Goal: Task Accomplishment & Management: Use online tool/utility

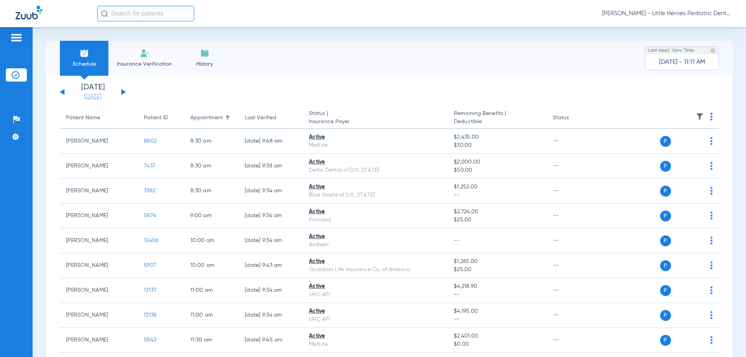
click at [87, 97] on link "[DATE]" at bounding box center [93, 97] width 47 height 8
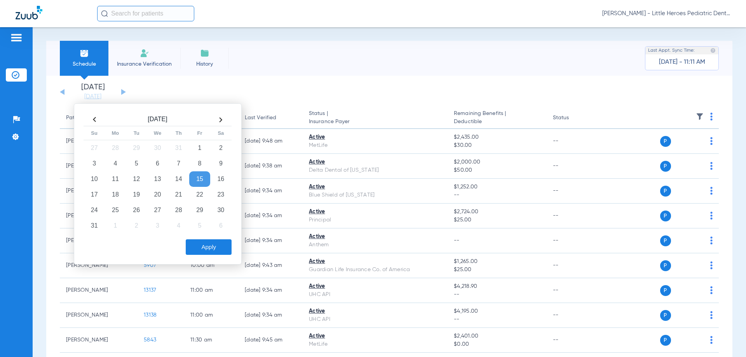
drag, startPoint x: 138, startPoint y: 209, endPoint x: 144, endPoint y: 218, distance: 10.5
click at [138, 209] on td "26" at bounding box center [136, 210] width 21 height 16
click at [202, 253] on button "Apply" at bounding box center [209, 247] width 46 height 16
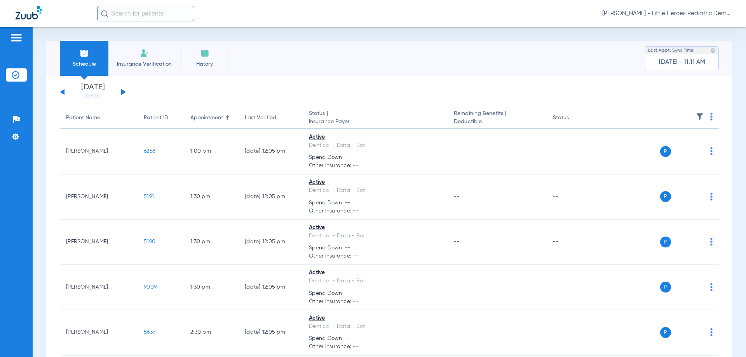
click at [119, 90] on div "[DATE] [DATE] [DATE] [DATE] [DATE] [DATE] [DATE] [DATE] [DATE] [DATE] [DATE] [D…" at bounding box center [93, 91] width 66 height 17
click at [122, 92] on button at bounding box center [123, 92] width 5 height 6
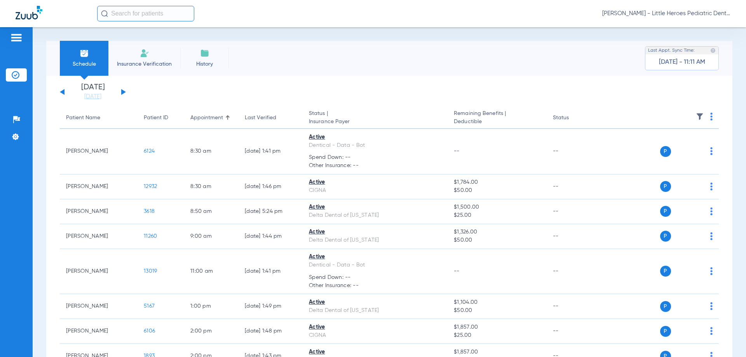
click at [707, 118] on th at bounding box center [659, 118] width 120 height 22
click at [710, 117] on img at bounding box center [711, 117] width 2 height 8
click at [699, 147] on span "Verify All" at bounding box center [676, 146] width 47 height 5
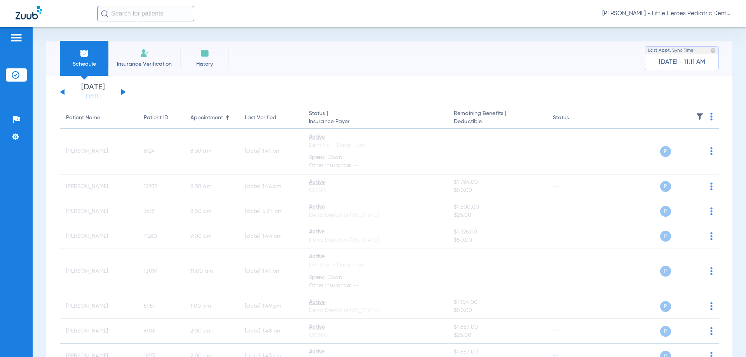
click at [121, 94] on div "[DATE] [DATE] [DATE] [DATE] [DATE] [DATE] [DATE] [DATE] [DATE] [DATE] [DATE] [D…" at bounding box center [93, 91] width 66 height 17
click at [123, 90] on button at bounding box center [123, 92] width 5 height 6
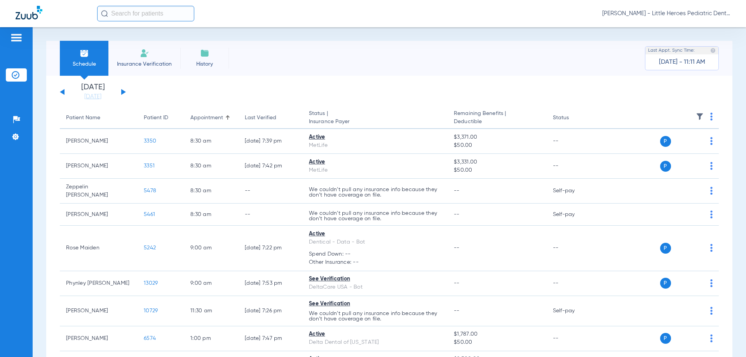
click at [710, 119] on img at bounding box center [711, 117] width 2 height 8
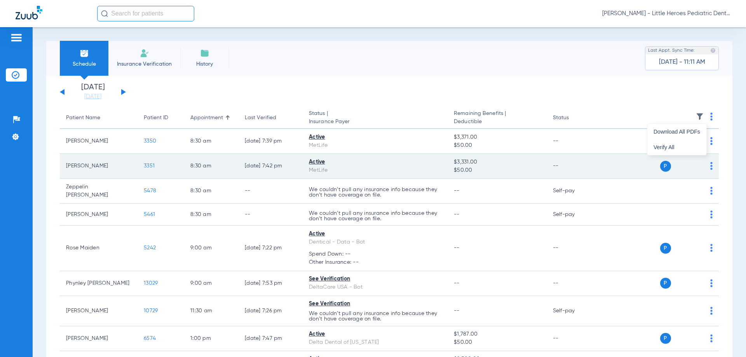
click at [687, 150] on button "Verify All" at bounding box center [676, 147] width 59 height 16
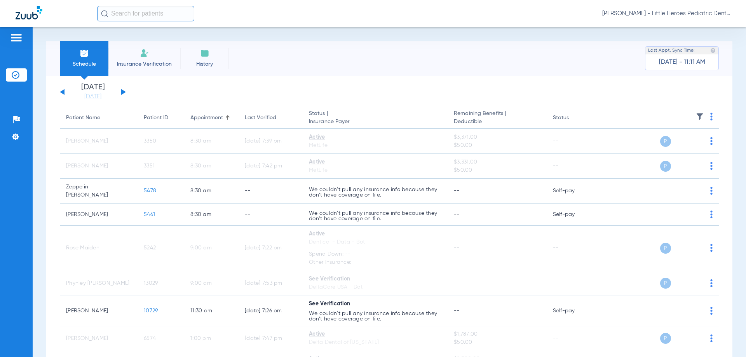
click at [123, 93] on button at bounding box center [123, 92] width 5 height 6
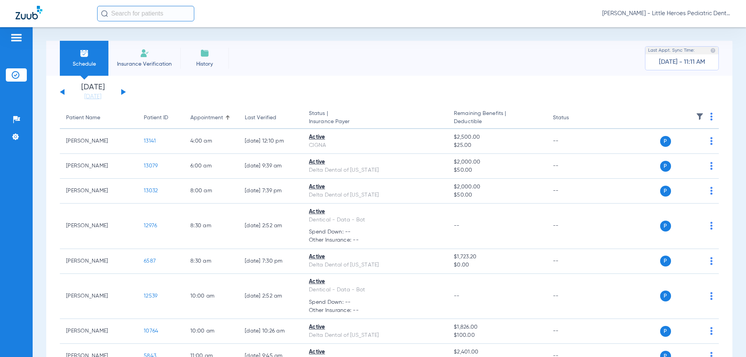
click at [710, 117] on img at bounding box center [711, 117] width 2 height 8
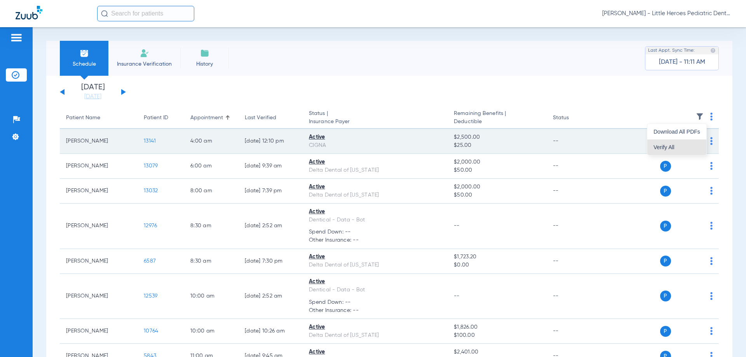
drag, startPoint x: 678, startPoint y: 152, endPoint x: 672, endPoint y: 152, distance: 6.2
click at [678, 152] on button "Verify All" at bounding box center [676, 147] width 59 height 16
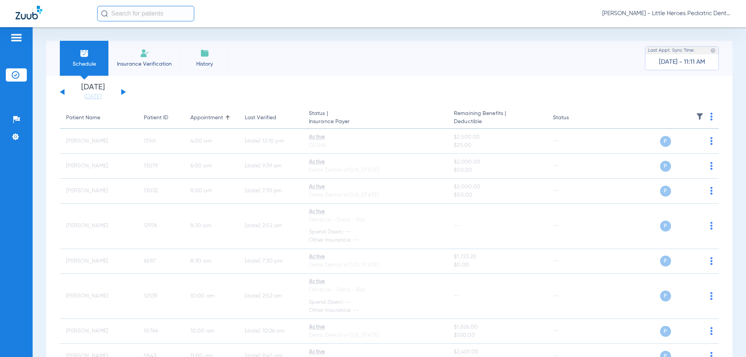
click at [80, 100] on link "[DATE]" at bounding box center [93, 97] width 47 height 8
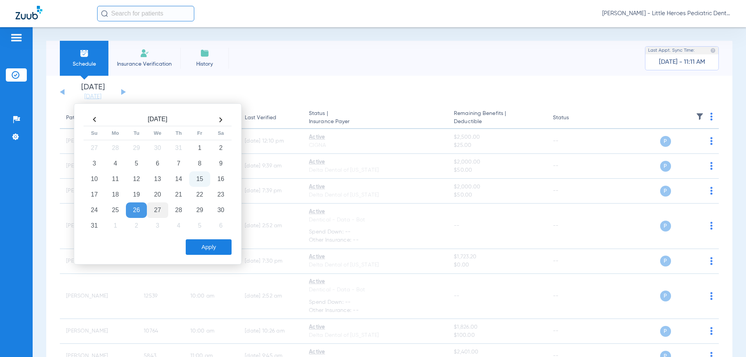
click at [153, 206] on td "27" at bounding box center [157, 210] width 21 height 16
click at [189, 240] on button "Apply" at bounding box center [209, 247] width 46 height 16
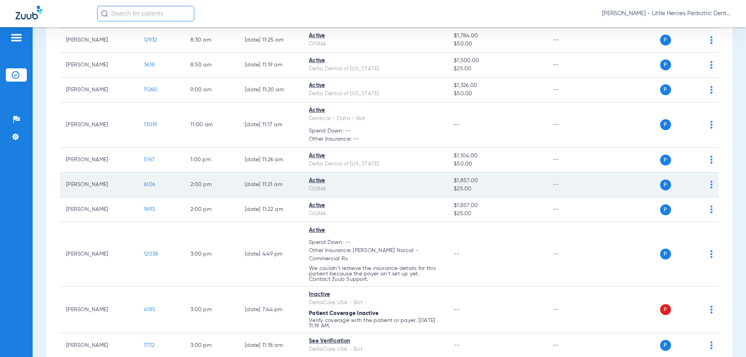
scroll to position [155, 0]
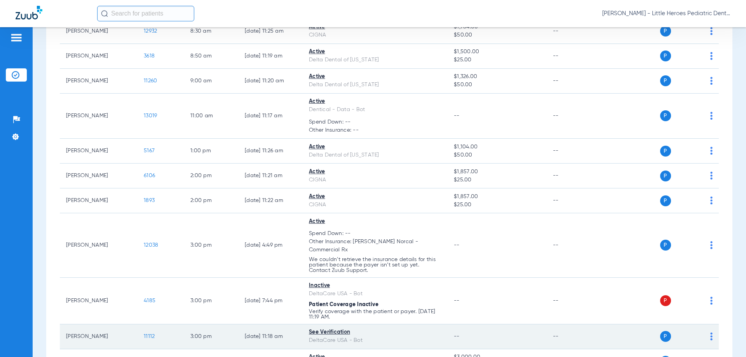
click at [153, 334] on span "11112" at bounding box center [149, 336] width 11 height 5
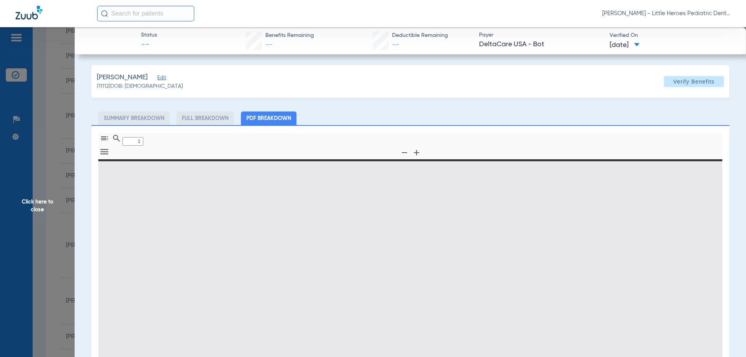
type input "0"
select select "page-width"
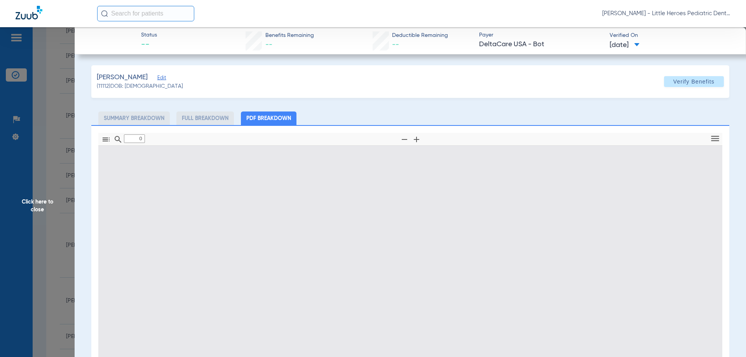
type input "1"
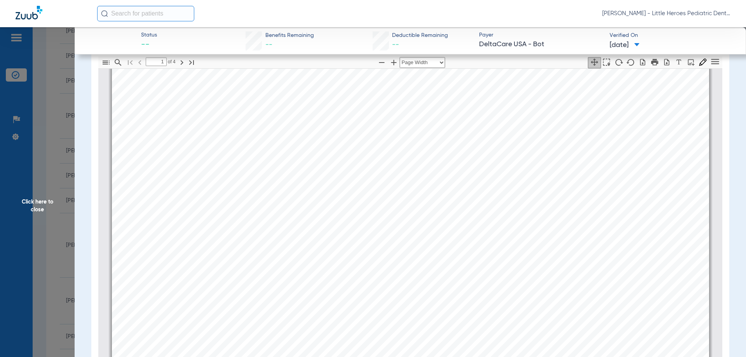
scroll to position [78, 0]
click at [0, 98] on span "Click here to close" at bounding box center [37, 205] width 75 height 357
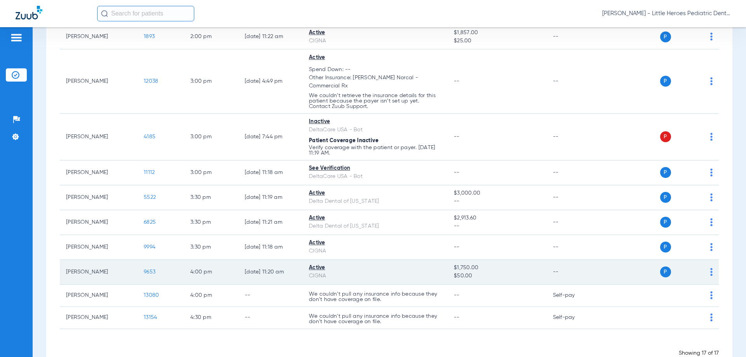
scroll to position [332, 0]
